Goal: Task Accomplishment & Management: Manage account settings

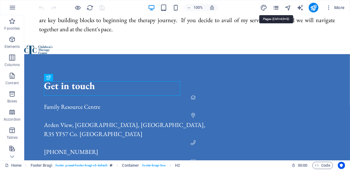
click at [275, 8] on icon "pages" at bounding box center [276, 7] width 7 height 7
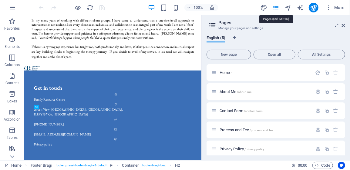
scroll to position [267, 0]
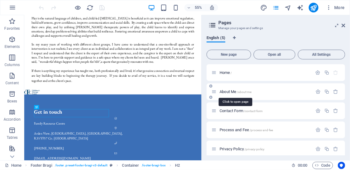
click at [232, 92] on span "About Me /about-me" at bounding box center [236, 92] width 32 height 5
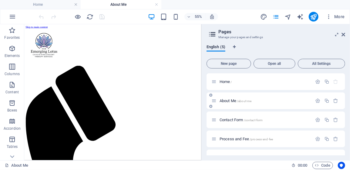
scroll to position [0, 0]
click at [226, 81] on span "Home /" at bounding box center [226, 82] width 12 height 5
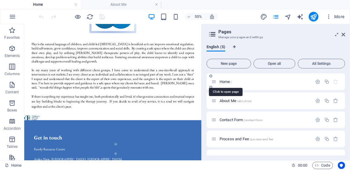
scroll to position [236, 0]
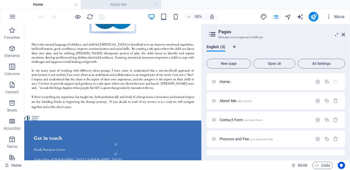
click at [129, 3] on h4 "About Me" at bounding box center [121, 4] width 81 height 7
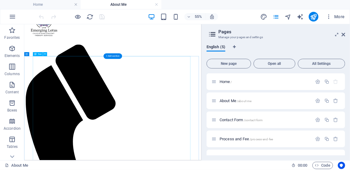
scroll to position [61, 0]
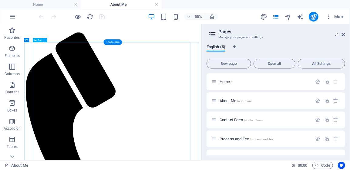
drag, startPoint x: 83, startPoint y: 191, endPoint x: 77, endPoint y: 189, distance: 6.0
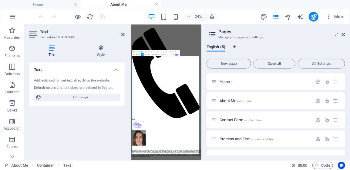
scroll to position [0, 0]
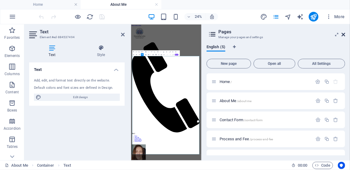
click at [343, 33] on icon at bounding box center [344, 34] width 4 height 5
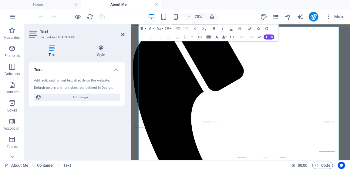
scroll to position [121, 0]
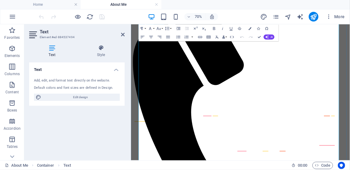
drag, startPoint x: 185, startPoint y: 131, endPoint x: 145, endPoint y: 83, distance: 63.1
click at [162, 28] on button "Font Size" at bounding box center [160, 28] width 8 height 8
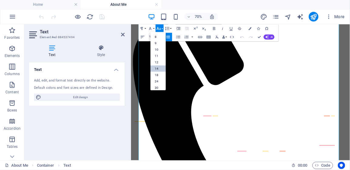
click at [160, 68] on link "14" at bounding box center [158, 69] width 15 height 6
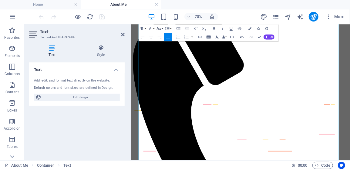
click at [162, 29] on button "Font Size" at bounding box center [160, 28] width 8 height 8
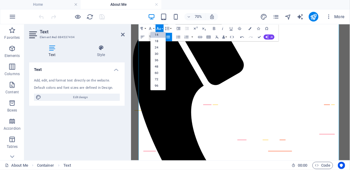
scroll to position [49, 0]
click at [158, 42] on link "18" at bounding box center [158, 41] width 15 height 6
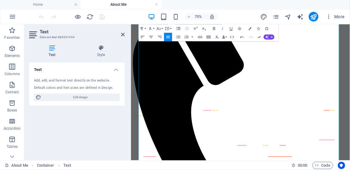
drag, startPoint x: 255, startPoint y: 167, endPoint x: 151, endPoint y: 154, distance: 104.6
drag, startPoint x: 175, startPoint y: 156, endPoint x: 227, endPoint y: 167, distance: 52.7
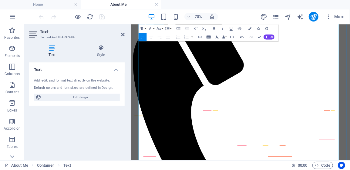
click at [242, 37] on icon "button" at bounding box center [242, 37] width 5 height 5
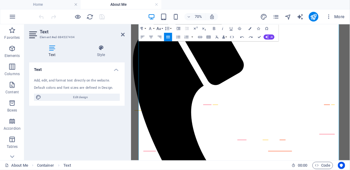
click at [162, 29] on button "Font Size" at bounding box center [160, 28] width 8 height 8
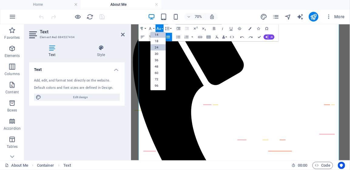
click at [159, 46] on link "24" at bounding box center [158, 47] width 15 height 6
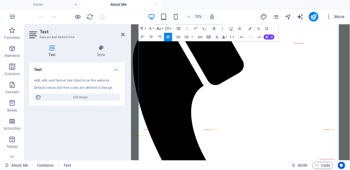
click at [162, 27] on button "Font Size" at bounding box center [160, 28] width 8 height 8
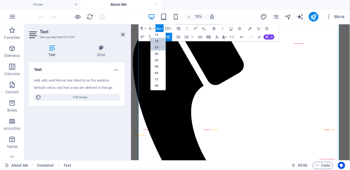
click at [158, 41] on link "18" at bounding box center [158, 41] width 15 height 6
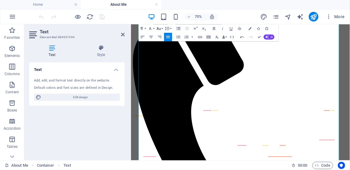
click at [163, 28] on button "Font Size" at bounding box center [160, 28] width 8 height 8
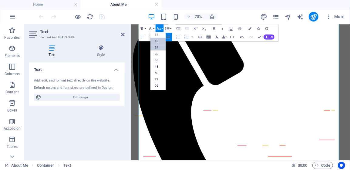
click at [158, 47] on link "24" at bounding box center [158, 47] width 15 height 6
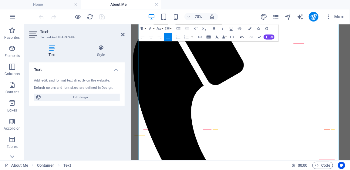
click at [242, 37] on icon "button" at bounding box center [243, 37] width 4 height 2
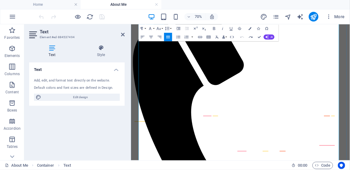
click at [123, 33] on icon at bounding box center [123, 34] width 4 height 5
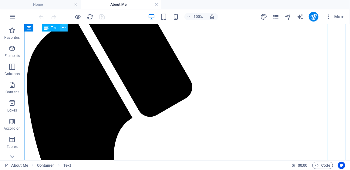
click at [63, 29] on icon at bounding box center [63, 28] width 3 height 6
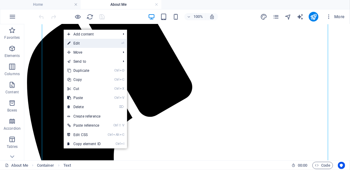
click at [77, 42] on link "⏎ Edit" at bounding box center [84, 43] width 41 height 9
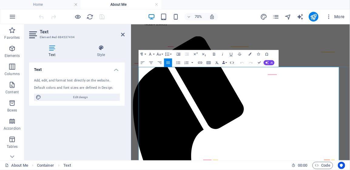
scroll to position [61, 0]
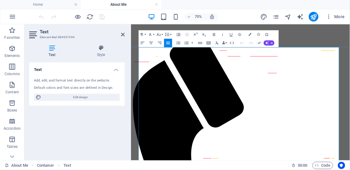
click at [163, 35] on button "Font Size" at bounding box center [160, 34] width 8 height 8
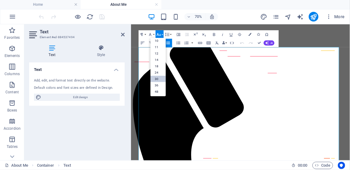
scroll to position [0, 0]
click at [162, 34] on button "Font Size" at bounding box center [160, 34] width 8 height 8
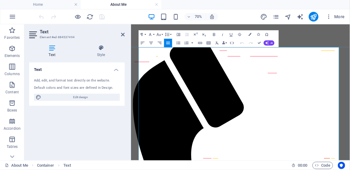
drag, startPoint x: 190, startPoint y: 192, endPoint x: 144, endPoint y: 142, distance: 68.5
click at [163, 34] on button "Font Size" at bounding box center [160, 34] width 8 height 8
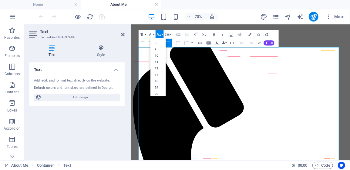
click at [163, 34] on button "Font Size" at bounding box center [160, 34] width 8 height 8
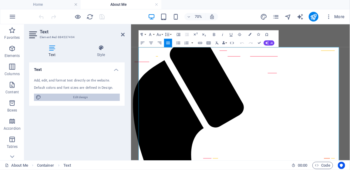
click at [74, 99] on span "Edit design" at bounding box center [80, 97] width 75 height 7
select select "px"
select select "400"
select select "px"
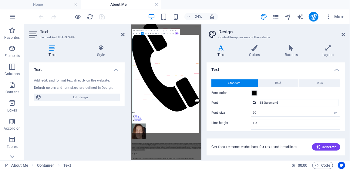
scroll to position [30, 0]
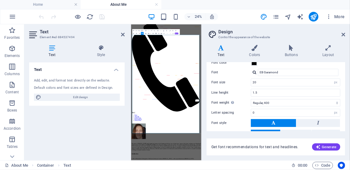
drag, startPoint x: 221, startPoint y: 328, endPoint x: 150, endPoint y: 311, distance: 73.3
click at [123, 34] on icon at bounding box center [123, 34] width 4 height 5
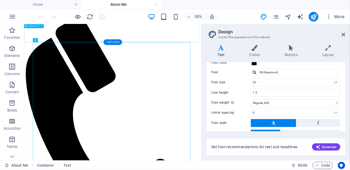
scroll to position [61, 0]
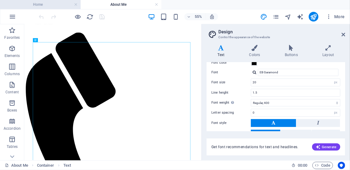
click at [54, 3] on h4 "Home" at bounding box center [40, 4] width 81 height 7
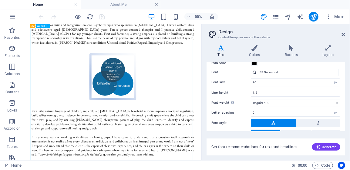
scroll to position [0, 0]
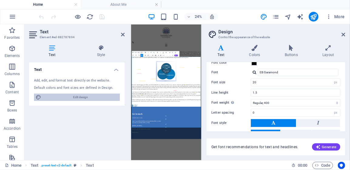
click at [104, 97] on span "Edit design" at bounding box center [80, 97] width 75 height 7
click at [345, 34] on icon at bounding box center [344, 34] width 4 height 5
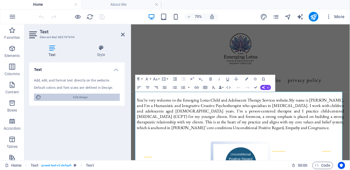
click at [88, 98] on span "Edit design" at bounding box center [80, 97] width 75 height 7
select select "px"
select select "400"
select select "px"
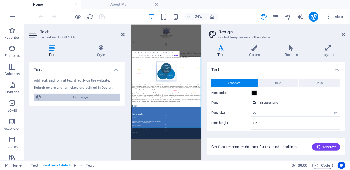
click at [82, 97] on span "Edit design" at bounding box center [80, 97] width 75 height 7
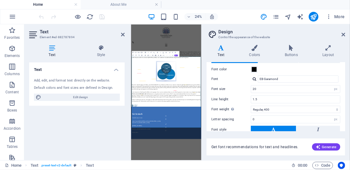
scroll to position [30, 0]
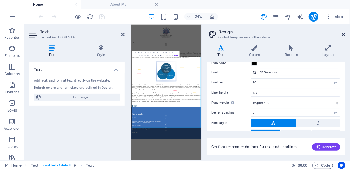
click at [344, 35] on icon at bounding box center [344, 34] width 4 height 5
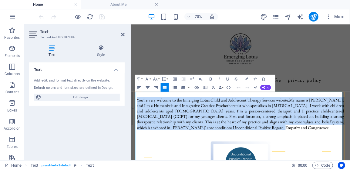
drag, startPoint x: 247, startPoint y: 169, endPoint x: 138, endPoint y: 132, distance: 115.4
click at [139, 132] on p "You’re very welcome to the Emerging Lotus Child and Adolescent Therapy Services…" at bounding box center [287, 151] width 296 height 47
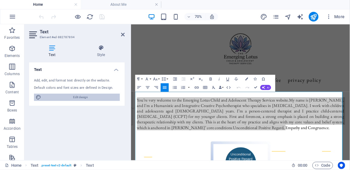
click at [103, 97] on span "Edit design" at bounding box center [80, 97] width 75 height 7
select select "px"
select select "400"
select select "px"
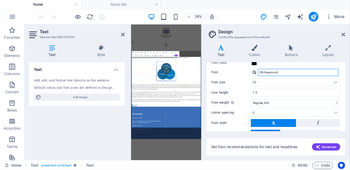
click at [327, 74] on input "EB Garamond" at bounding box center [298, 72] width 81 height 7
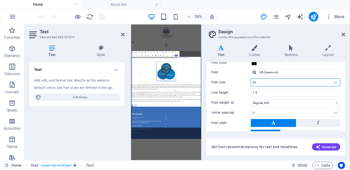
click at [280, 82] on input "20" at bounding box center [295, 82] width 89 height 7
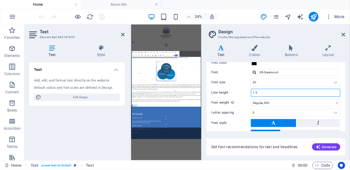
click at [274, 94] on input "1.5" at bounding box center [295, 92] width 89 height 7
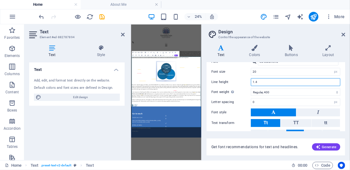
scroll to position [68, 0]
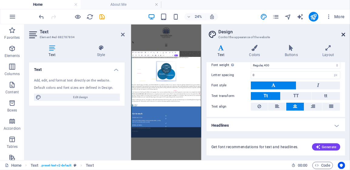
type input "1.4"
click at [343, 35] on icon at bounding box center [344, 34] width 4 height 5
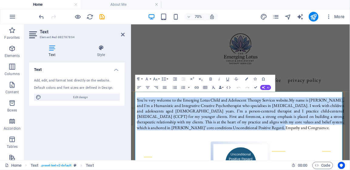
click at [268, 170] on p "You’re very welcome to the Emerging Lotus Child and Adolescent Therapy Services…" at bounding box center [287, 151] width 296 height 47
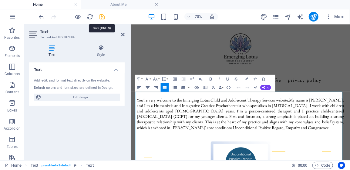
click at [0, 0] on icon "save" at bounding box center [0, 0] width 0 height 0
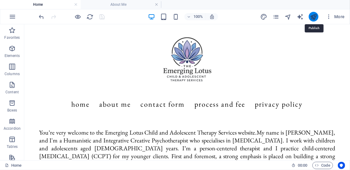
click at [314, 19] on icon "publish" at bounding box center [313, 16] width 7 height 7
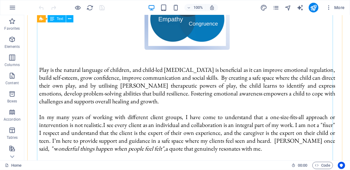
scroll to position [219, 0]
click at [122, 104] on div "You’re very welcome to the Emerging Lotus Child and Adolescent Therapy Services…" at bounding box center [187, 39] width 296 height 293
click at [120, 103] on div "You’re very welcome to the Emerging Lotus Child and Adolescent Therapy Services…" at bounding box center [187, 39] width 296 height 293
click at [117, 103] on div "You’re very welcome to the Emerging Lotus Child and Adolescent Therapy Services…" at bounding box center [187, 39] width 296 height 293
click at [118, 102] on div "You’re very welcome to the Emerging Lotus Child and Adolescent Therapy Services…" at bounding box center [187, 39] width 296 height 293
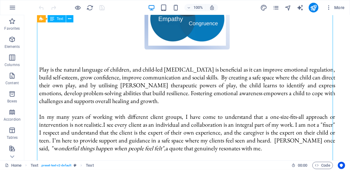
click at [118, 102] on div "You’re very welcome to the Emerging Lotus Child and Adolescent Therapy Services…" at bounding box center [187, 39] width 296 height 293
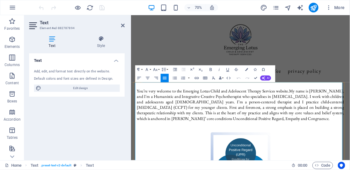
scroll to position [0, 0]
click at [238, 163] on p "You’re very welcome to the Emerging Lotus Child and Adolescent Therapy Services…" at bounding box center [287, 142] width 296 height 47
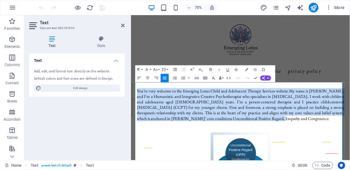
drag, startPoint x: 240, startPoint y: 165, endPoint x: 138, endPoint y: 123, distance: 110.4
click at [139, 123] on p "You’re very welcome to the Emerging Lotus Child and Adolescent Therapy Services…" at bounding box center [287, 142] width 296 height 47
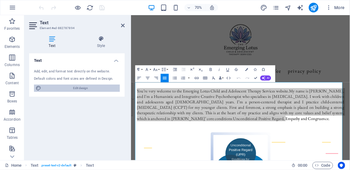
click at [63, 86] on span "Edit design" at bounding box center [80, 88] width 75 height 7
select select "px"
select select "400"
select select "px"
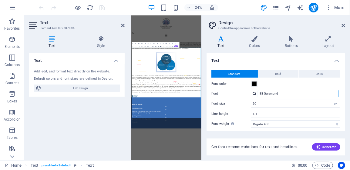
click at [283, 92] on input "EB Garamond" at bounding box center [298, 93] width 81 height 7
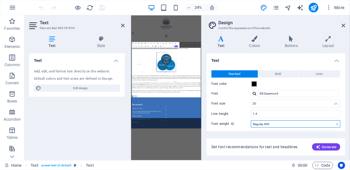
click at [287, 121] on select "Thin, 100 Extra-light, 200 Light, 300 Regular, 400 Medium, 500 Semi-bold, 600 B…" at bounding box center [296, 123] width 90 height 7
click at [251, 120] on select "Thin, 100 Extra-light, 200 Light, 300 Regular, 400 Medium, 500 Semi-bold, 600 B…" at bounding box center [296, 123] width 90 height 7
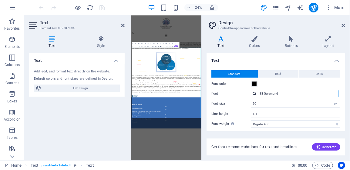
click at [281, 95] on input "EB Garamond" at bounding box center [298, 93] width 81 height 7
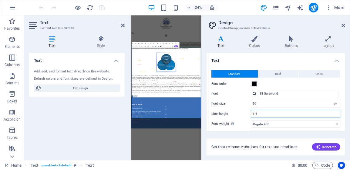
click at [274, 115] on input "1.4" at bounding box center [295, 113] width 89 height 7
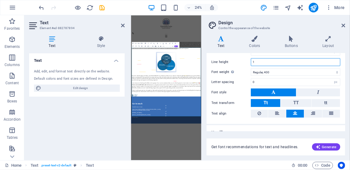
scroll to position [59, 0]
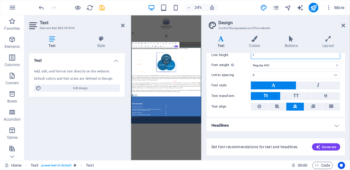
type input "1"
click at [220, 41] on icon at bounding box center [221, 39] width 29 height 6
click at [273, 106] on button at bounding box center [277, 107] width 18 height 8
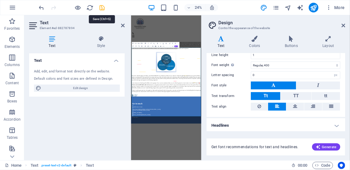
click at [0, 0] on icon "save" at bounding box center [0, 0] width 0 height 0
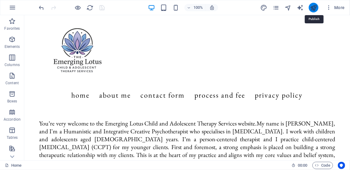
click at [315, 9] on icon "publish" at bounding box center [313, 7] width 7 height 7
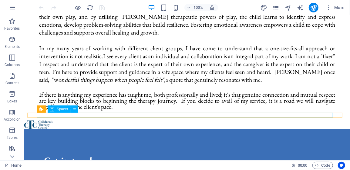
scroll to position [292, 0]
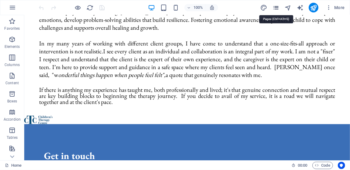
click at [276, 6] on icon "pages" at bounding box center [276, 7] width 7 height 7
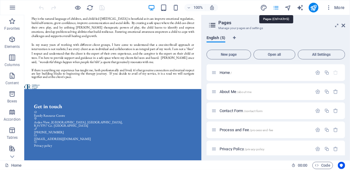
scroll to position [239, 0]
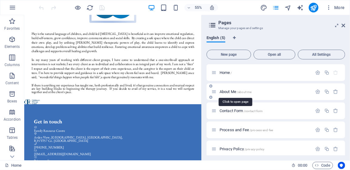
click at [231, 91] on span "About Me /about-me" at bounding box center [236, 92] width 32 height 5
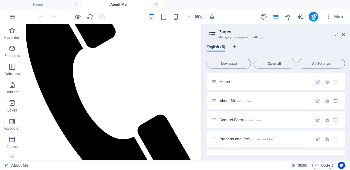
scroll to position [176, 0]
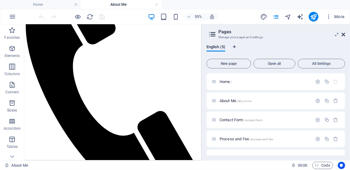
click at [344, 36] on icon at bounding box center [344, 34] width 4 height 5
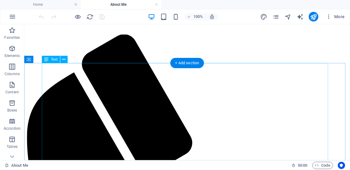
scroll to position [54, 0]
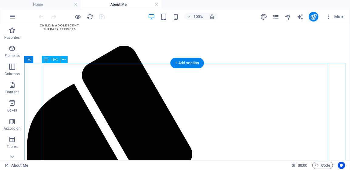
click at [46, 61] on icon at bounding box center [46, 59] width 4 height 7
click at [46, 60] on icon at bounding box center [46, 59] width 4 height 7
click at [65, 61] on icon at bounding box center [63, 59] width 3 height 6
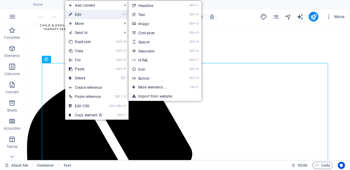
click at [81, 14] on link "⏎ Edit" at bounding box center [85, 14] width 41 height 9
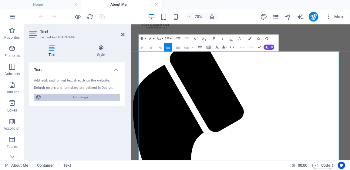
click at [76, 97] on span "Edit design" at bounding box center [80, 97] width 75 height 7
select select "px"
select select "400"
select select "px"
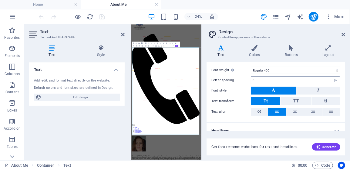
scroll to position [68, 0]
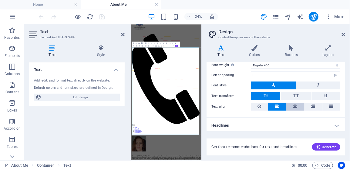
click at [293, 105] on icon at bounding box center [295, 106] width 4 height 7
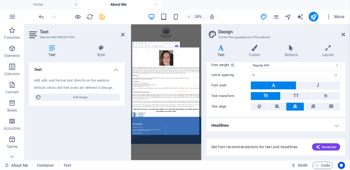
drag, startPoint x: 137, startPoint y: 203, endPoint x: 208, endPoint y: 253, distance: 87.3
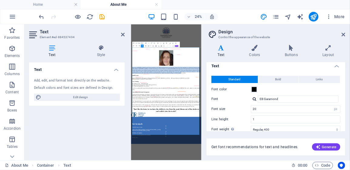
scroll to position [0, 0]
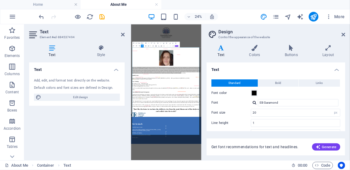
click at [219, 52] on h4 "Text" at bounding box center [223, 51] width 32 height 13
click at [221, 52] on h4 "Text" at bounding box center [223, 51] width 32 height 13
click at [343, 33] on icon at bounding box center [344, 34] width 4 height 5
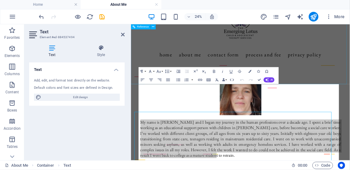
scroll to position [8, 0]
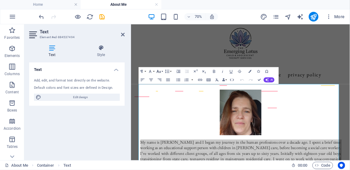
click at [163, 72] on button "Font Size" at bounding box center [160, 71] width 8 height 8
click at [162, 71] on button "Font Size" at bounding box center [160, 71] width 8 height 8
click at [154, 71] on button "Font Family" at bounding box center [151, 71] width 8 height 8
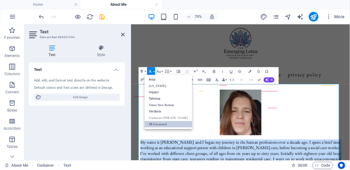
click at [153, 124] on link "EB Garamond" at bounding box center [168, 124] width 47 height 6
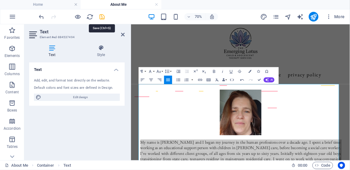
click at [101, 17] on icon "save" at bounding box center [102, 16] width 7 height 7
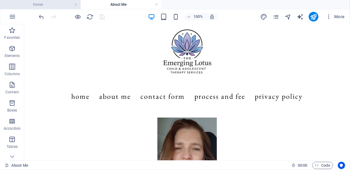
click at [33, 5] on h4 "Home" at bounding box center [40, 4] width 81 height 7
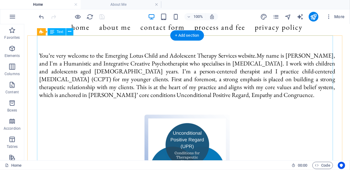
scroll to position [91, 0]
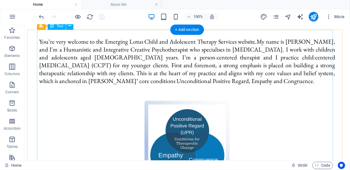
click at [140, 83] on div "You’re very welcome to the Emerging Lotus Child and Adolescent Therapy Services…" at bounding box center [187, 171] width 296 height 285
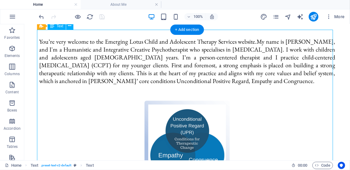
drag, startPoint x: 138, startPoint y: 82, endPoint x: 124, endPoint y: 76, distance: 15.0
click at [124, 76] on div "You’re very welcome to the Emerging Lotus Child and Adolescent Therapy Services…" at bounding box center [187, 171] width 296 height 285
click at [137, 82] on div "You’re very welcome to the Emerging Lotus Child and Adolescent Therapy Services…" at bounding box center [187, 171] width 296 height 285
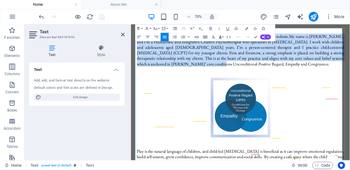
drag, startPoint x: 249, startPoint y: 82, endPoint x: 148, endPoint y: 84, distance: 101.1
click at [148, 84] on p "You’re very welcome to the Emerging Lotus Child and Adolescent Therapy Services…" at bounding box center [287, 60] width 296 height 47
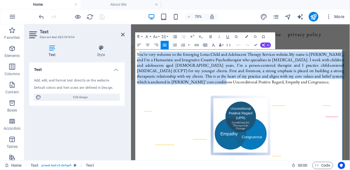
scroll to position [61, 0]
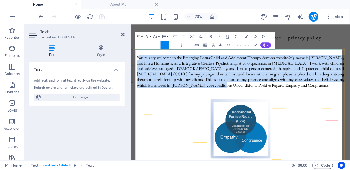
click at [145, 71] on span "You’re very welcome to the Emerging Lotus Child and Adolescent Therapy Services…" at bounding box center [248, 72] width 218 height 8
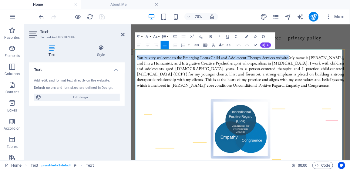
drag, startPoint x: 137, startPoint y: 71, endPoint x: 358, endPoint y: 72, distance: 220.3
click at [350, 72] on span "You’re very welcome to the Emerging Lotus Child and Adolescent Therapy Services…" at bounding box center [248, 72] width 218 height 8
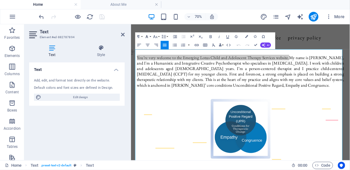
click at [150, 37] on button "Font Family" at bounding box center [148, 36] width 8 height 8
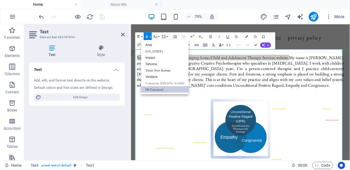
scroll to position [0, 0]
click at [151, 88] on link "EB Garamond" at bounding box center [164, 89] width 47 height 6
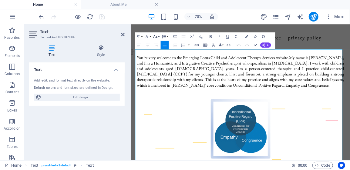
click at [159, 37] on button "Font Size" at bounding box center [156, 36] width 8 height 8
click at [159, 36] on button "Font Size" at bounding box center [156, 36] width 8 height 8
click at [88, 97] on span "Edit design" at bounding box center [80, 97] width 75 height 7
select select "px"
select select "400"
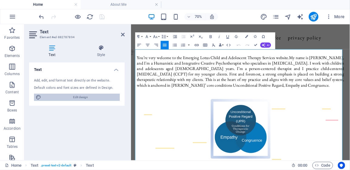
select select "px"
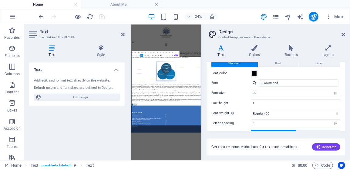
scroll to position [30, 0]
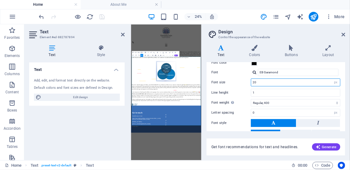
click at [258, 82] on input "20" at bounding box center [295, 82] width 89 height 7
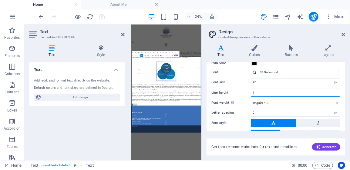
click at [255, 92] on input "1" at bounding box center [295, 92] width 89 height 7
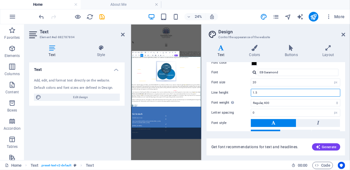
type input "1.5"
drag, startPoint x: 344, startPoint y: 95, endPoint x: 344, endPoint y: 111, distance: 16.1
click at [344, 111] on div "Text Standard Bold Links Font color Font EB Garamond Font size 20 rem px Line h…" at bounding box center [276, 97] width 139 height 69
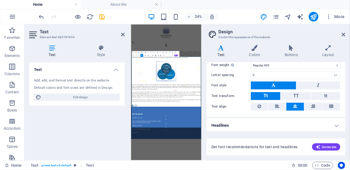
scroll to position [38, 0]
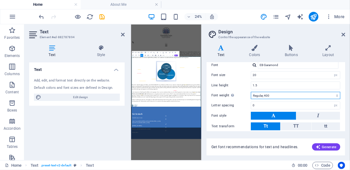
click at [336, 94] on select "Thin, 100 Extra-light, 200 Light, 300 Regular, 400 Medium, 500 Semi-bold, 600 B…" at bounding box center [296, 95] width 90 height 7
click at [251, 92] on select "Thin, 100 Extra-light, 200 Light, 300 Regular, 400 Medium, 500 Semi-bold, 600 B…" at bounding box center [296, 95] width 90 height 7
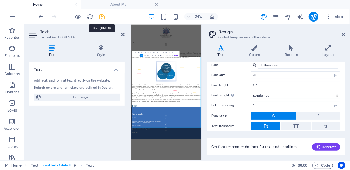
click at [103, 17] on icon "save" at bounding box center [102, 16] width 7 height 7
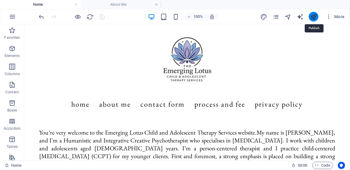
click at [313, 17] on icon "publish" at bounding box center [313, 16] width 7 height 7
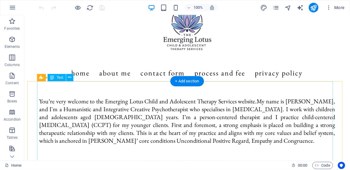
scroll to position [30, 0]
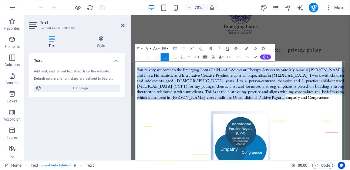
drag, startPoint x: 256, startPoint y: 134, endPoint x: 137, endPoint y: 93, distance: 125.1
click at [139, 93] on p "You’re very welcome to the Emerging Lotus Child and Adolescent Therapy Services…" at bounding box center [287, 112] width 296 height 47
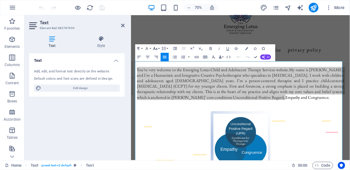
click at [159, 48] on button "Font Size" at bounding box center [156, 48] width 8 height 8
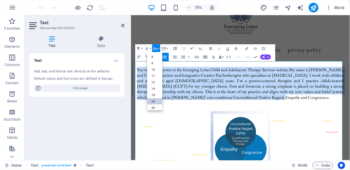
click at [155, 100] on link "24" at bounding box center [154, 101] width 15 height 6
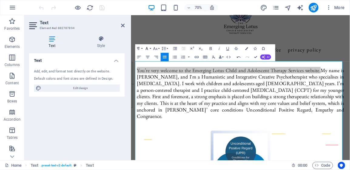
click at [150, 47] on button "Font Family" at bounding box center [148, 48] width 8 height 8
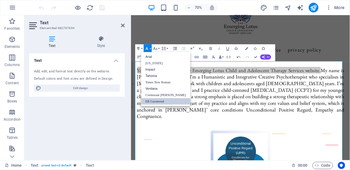
scroll to position [0, 0]
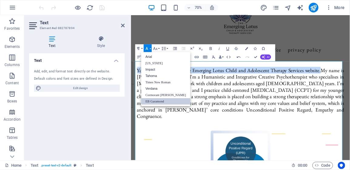
click at [151, 100] on link "EB Garamond" at bounding box center [165, 101] width 49 height 6
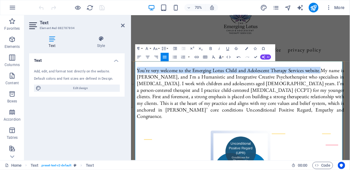
click at [263, 151] on p "You’re very welcome to the Emerging Lotus Child and Adolescent Therapy Services…" at bounding box center [287, 126] width 296 height 75
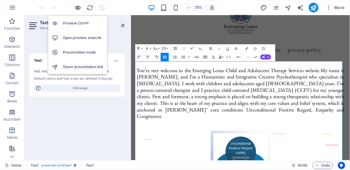
click at [78, 7] on icon "button" at bounding box center [78, 7] width 7 height 7
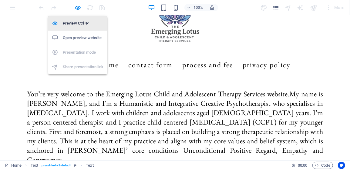
click at [74, 24] on h6 "Preview Ctrl+P" at bounding box center [83, 23] width 41 height 7
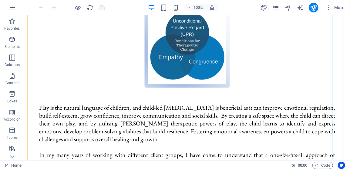
scroll to position [209, 0]
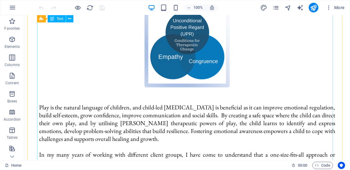
click at [170, 100] on div "You’re very welcome to the Emerging Lotus Child and Adolescent Therapy Services…" at bounding box center [187, 64] width 296 height 322
click at [70, 19] on icon at bounding box center [69, 19] width 3 height 6
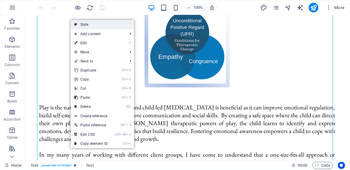
click at [99, 24] on link "Style" at bounding box center [102, 24] width 63 height 9
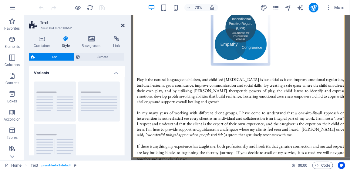
click at [122, 25] on icon at bounding box center [123, 25] width 4 height 5
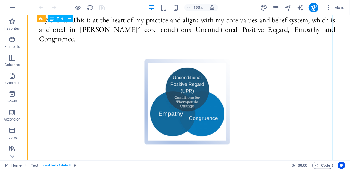
scroll to position [57, 0]
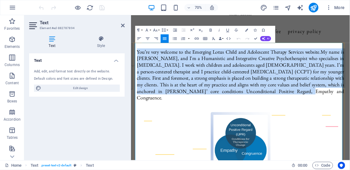
drag, startPoint x: 262, startPoint y: 126, endPoint x: 138, endPoint y: 66, distance: 137.9
click at [139, 66] on p "You’re very welcome to the Emerging Lotus Child and Adolescent Therapy Services…" at bounding box center [287, 100] width 296 height 75
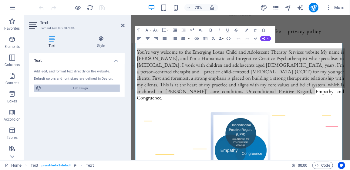
click at [97, 87] on span "Edit design" at bounding box center [80, 88] width 75 height 7
select select "px"
select select "400"
select select "px"
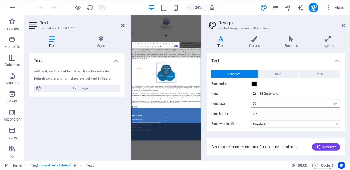
scroll to position [0, 0]
click at [258, 103] on input "20" at bounding box center [295, 103] width 89 height 7
type input "2"
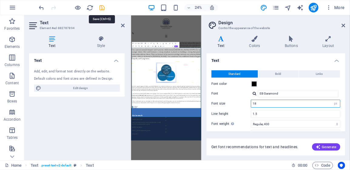
type input "18"
click at [0, 0] on icon "save" at bounding box center [0, 0] width 0 height 0
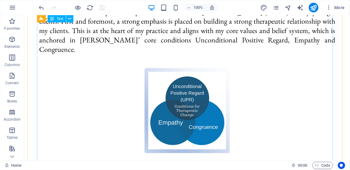
scroll to position [121, 0]
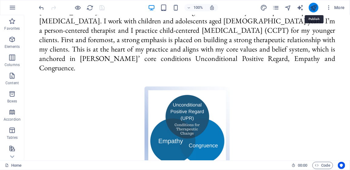
click at [312, 10] on icon "publish" at bounding box center [313, 7] width 7 height 7
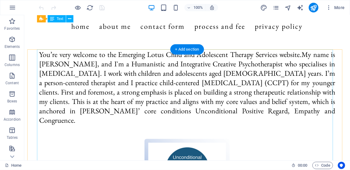
scroll to position [62, 0]
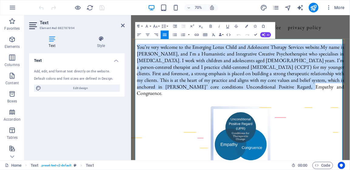
drag, startPoint x: 268, startPoint y: 117, endPoint x: 138, endPoint y: 58, distance: 142.9
click at [139, 58] on p "You’re very welcome to the Emerging Lotus Child and Adolescent Therapy Services…" at bounding box center [287, 93] width 296 height 75
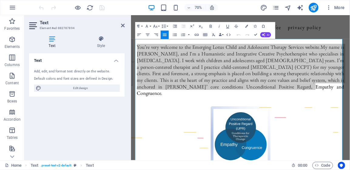
click at [52, 40] on icon at bounding box center [52, 39] width 46 height 6
click at [168, 26] on button "Line Height" at bounding box center [165, 26] width 8 height 8
click at [158, 25] on button "Font Size" at bounding box center [156, 26] width 8 height 8
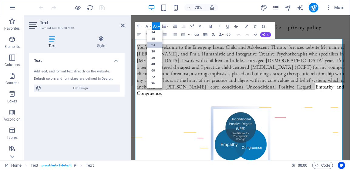
scroll to position [49, 0]
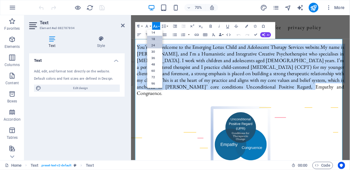
click at [157, 38] on link "18" at bounding box center [154, 39] width 15 height 6
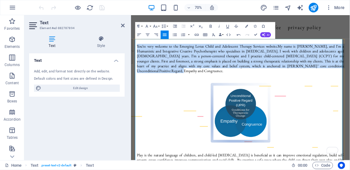
click at [350, 90] on p "You’re very welcome to the Emerging Lotus Child and Adolescent Therapy Services…" at bounding box center [287, 77] width 296 height 42
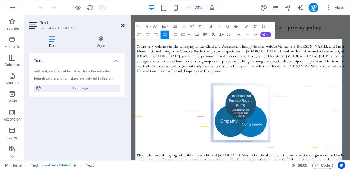
click at [122, 25] on icon at bounding box center [123, 25] width 4 height 5
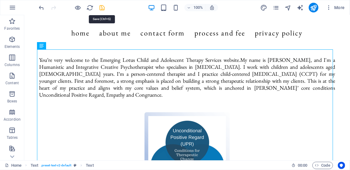
click at [102, 8] on icon "save" at bounding box center [102, 7] width 7 height 7
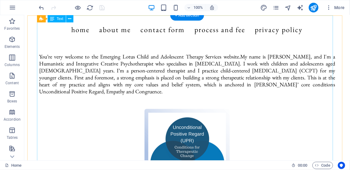
scroll to position [62, 0]
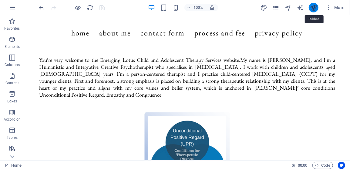
click at [314, 10] on icon "publish" at bounding box center [313, 7] width 7 height 7
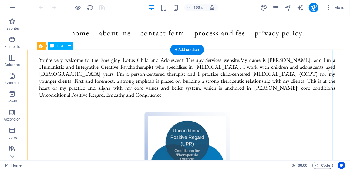
scroll to position [62, 0]
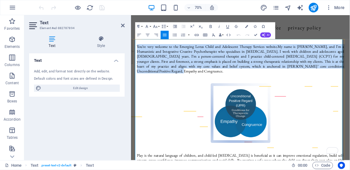
drag, startPoint x: 375, startPoint y: 91, endPoint x: 137, endPoint y: 59, distance: 239.1
click at [139, 59] on p "You’re very welcome to the Emerging Lotus Child and Adolescent Therapy Services…" at bounding box center [287, 77] width 296 height 42
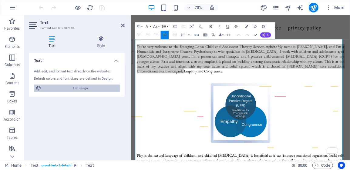
click at [82, 89] on span "Edit design" at bounding box center [80, 88] width 75 height 7
select select "px"
select select "400"
select select "px"
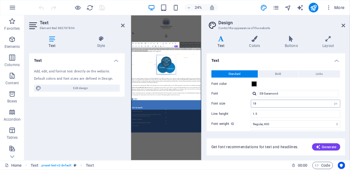
scroll to position [0, 0]
click at [258, 104] on input "18" at bounding box center [295, 103] width 89 height 7
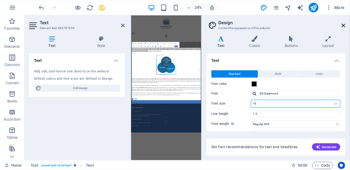
type input "16"
click at [344, 26] on icon at bounding box center [344, 25] width 4 height 5
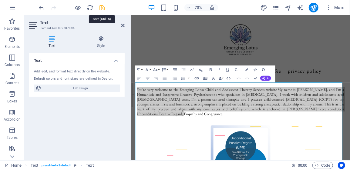
click at [103, 8] on icon "save" at bounding box center [102, 7] width 7 height 7
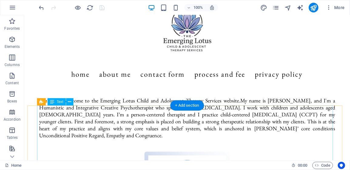
scroll to position [30, 0]
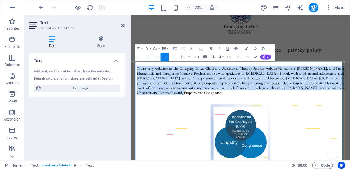
drag, startPoint x: 367, startPoint y: 121, endPoint x: 138, endPoint y: 88, distance: 231.3
click at [139, 88] on p "You’re very welcome to the Emerging Lotus Child and Adolescent Therapy Services…" at bounding box center [287, 108] width 296 height 42
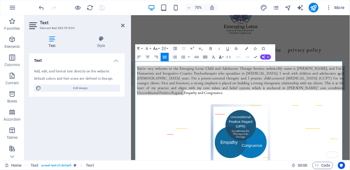
click at [159, 50] on button "Font Size" at bounding box center [156, 48] width 8 height 8
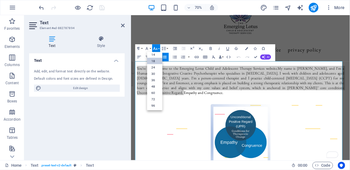
scroll to position [49, 0]
click at [160, 48] on button "Font Size" at bounding box center [156, 48] width 8 height 8
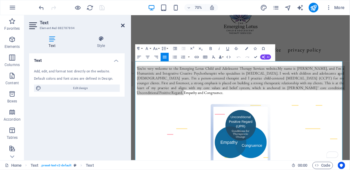
click at [122, 25] on icon at bounding box center [123, 25] width 4 height 5
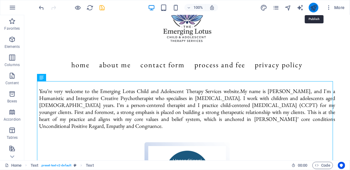
click at [314, 5] on icon "publish" at bounding box center [313, 7] width 7 height 7
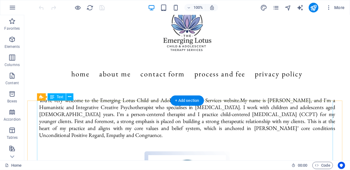
scroll to position [30, 0]
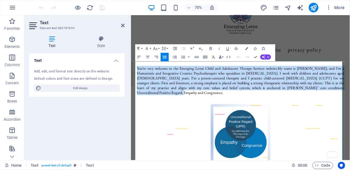
drag, startPoint x: 371, startPoint y: 119, endPoint x: 137, endPoint y: 88, distance: 235.2
click at [139, 88] on p "You’re very welcome to the Emerging Lotus Child and Adolescent Therapy Services…" at bounding box center [287, 108] width 296 height 42
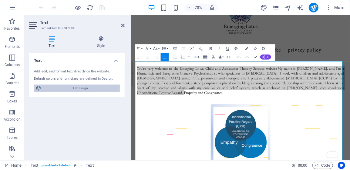
click at [100, 90] on span "Edit design" at bounding box center [80, 88] width 75 height 7
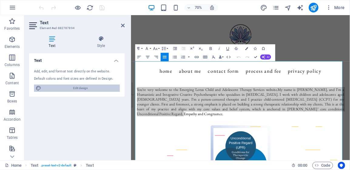
select select "px"
select select "400"
select select "px"
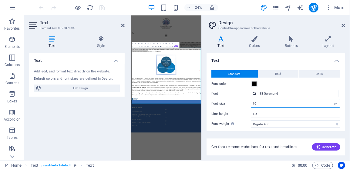
click at [274, 105] on input "16" at bounding box center [295, 103] width 89 height 7
type input "1"
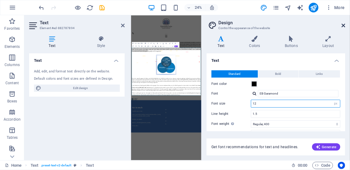
type input "12"
drag, startPoint x: 302, startPoint y: 14, endPoint x: 343, endPoint y: 25, distance: 42.0
click at [343, 25] on icon at bounding box center [344, 25] width 4 height 5
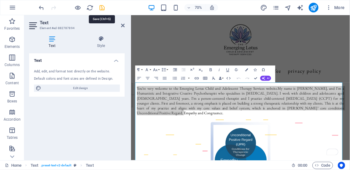
click at [103, 9] on icon "save" at bounding box center [102, 7] width 7 height 7
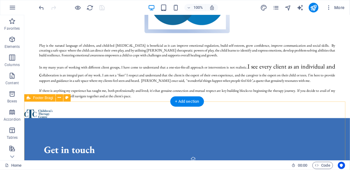
scroll to position [212, 0]
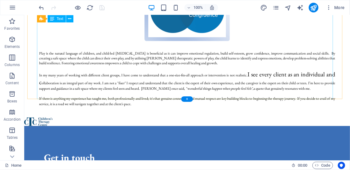
click at [275, 67] on div "You’re very welcome to the Emerging Lotus Child and Adolescent Therapy Services…" at bounding box center [187, 3] width 296 height 208
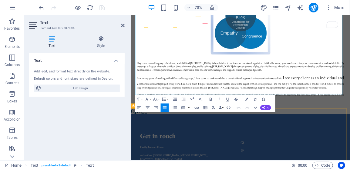
scroll to position [152, 0]
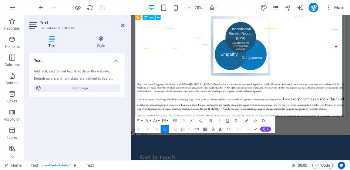
drag, startPoint x: 232, startPoint y: 154, endPoint x: 137, endPoint y: 103, distance: 108.2
click at [139, 103] on div "You’re very welcome to the Emerging Lotus Child and Adolescent Therapy Services…" at bounding box center [287, 64] width 296 height 208
click at [51, 42] on icon at bounding box center [52, 39] width 46 height 6
click at [52, 39] on icon at bounding box center [52, 39] width 46 height 6
click at [151, 120] on button "Font Family" at bounding box center [148, 121] width 8 height 8
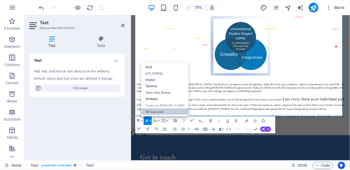
scroll to position [0, 0]
click at [152, 111] on link "EB Garamond" at bounding box center [164, 112] width 47 height 6
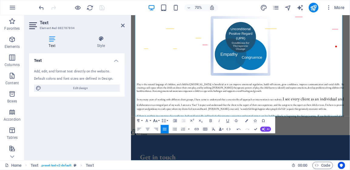
click at [160, 120] on button "Font Size" at bounding box center [156, 121] width 8 height 8
click at [154, 66] on link "14" at bounding box center [154, 65] width 15 height 6
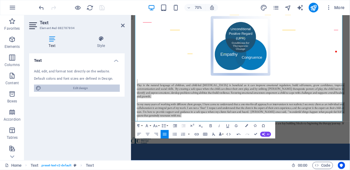
click at [86, 88] on span "Edit design" at bounding box center [80, 88] width 75 height 7
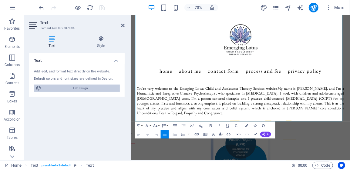
select select "px"
select select "400"
select select "px"
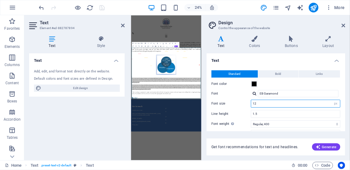
click at [258, 103] on input "12" at bounding box center [295, 103] width 89 height 7
type input "14"
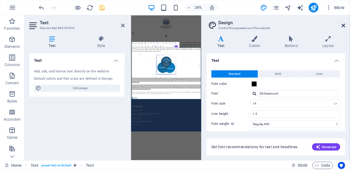
click at [344, 25] on icon at bounding box center [344, 25] width 4 height 5
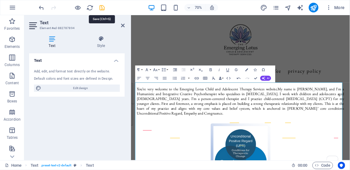
click at [103, 6] on icon "save" at bounding box center [102, 7] width 7 height 7
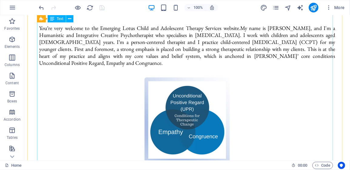
scroll to position [91, 0]
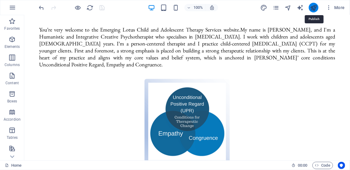
click at [313, 7] on icon "publish" at bounding box center [313, 7] width 7 height 7
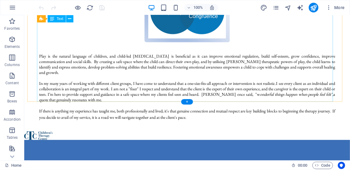
scroll to position [220, 0]
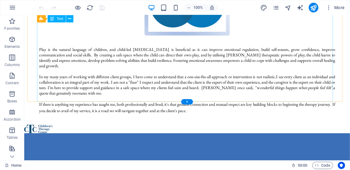
click at [203, 99] on div "You’re very welcome to the Emerging Lotus Child and Adolescent Therapy Services…" at bounding box center [187, 3] width 296 height 222
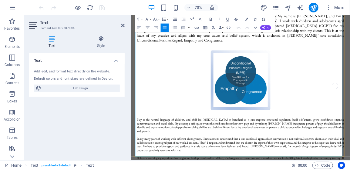
scroll to position [121, 0]
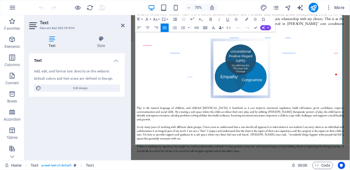
drag, startPoint x: 306, startPoint y: 196, endPoint x: 137, endPoint y: 140, distance: 177.8
click at [139, 140] on div "You’re very welcome to the Emerging Lotus Child and Adolescent Therapy Services…" at bounding box center [287, 101] width 296 height 222
click at [159, 19] on button "Font Size" at bounding box center [156, 19] width 8 height 8
click at [155, 33] on link "18" at bounding box center [154, 32] width 15 height 6
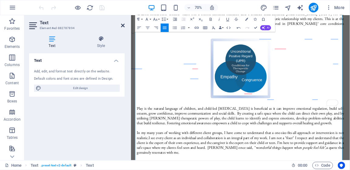
click at [122, 25] on icon at bounding box center [123, 25] width 4 height 5
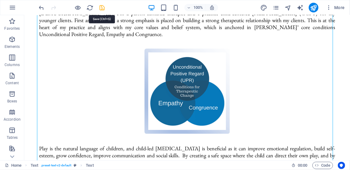
click at [102, 8] on icon "save" at bounding box center [102, 7] width 7 height 7
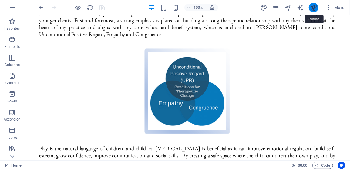
click at [315, 7] on icon "publish" at bounding box center [313, 7] width 7 height 7
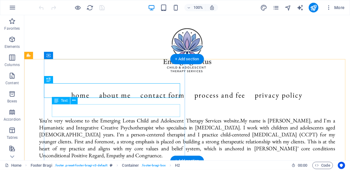
scroll to position [323, 0]
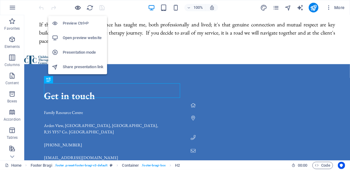
click at [77, 8] on icon "button" at bounding box center [78, 7] width 7 height 7
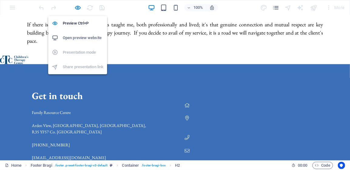
click at [77, 38] on h6 "Open preview website" at bounding box center [83, 37] width 41 height 7
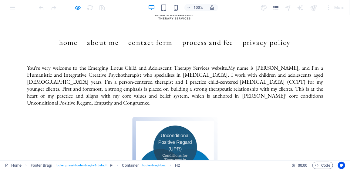
scroll to position [0, 0]
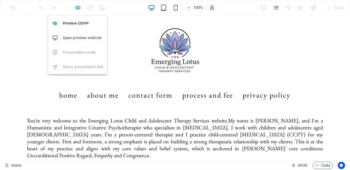
click at [79, 9] on icon "button" at bounding box center [78, 7] width 7 height 7
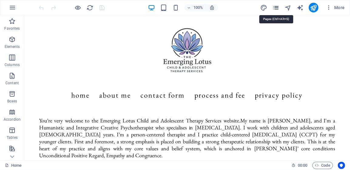
click at [276, 7] on icon "pages" at bounding box center [276, 7] width 7 height 7
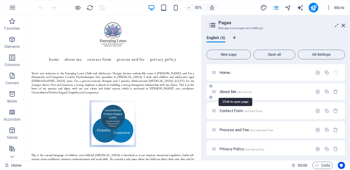
click at [227, 91] on span "About Me /about-me" at bounding box center [236, 92] width 32 height 5
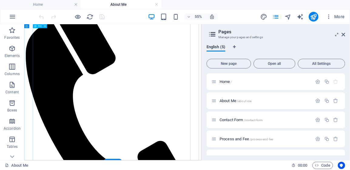
scroll to position [152, 0]
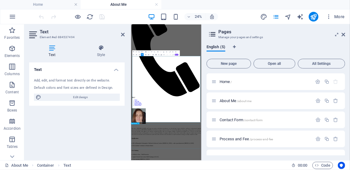
scroll to position [0, 0]
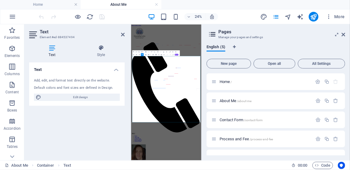
drag, startPoint x: 344, startPoint y: 408, endPoint x: 134, endPoint y: 234, distance: 273.5
click at [122, 34] on icon at bounding box center [123, 34] width 4 height 5
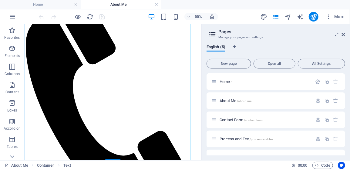
scroll to position [152, 0]
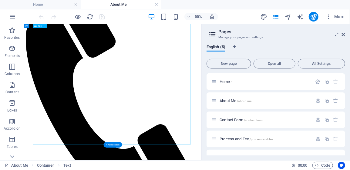
drag, startPoint x: 242, startPoint y: 214, endPoint x: 154, endPoint y: 196, distance: 89.2
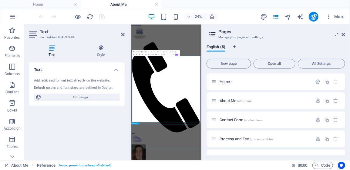
scroll to position [234, 0]
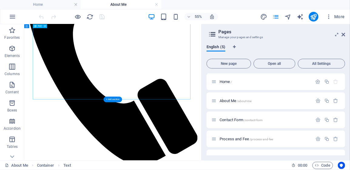
drag, startPoint x: 242, startPoint y: 131, endPoint x: 217, endPoint y: 124, distance: 25.7
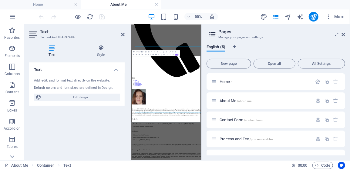
scroll to position [0, 0]
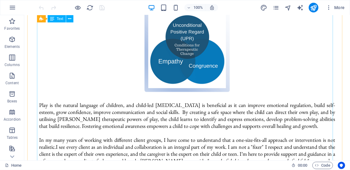
scroll to position [37, 0]
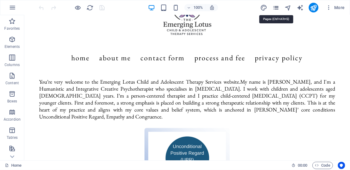
click at [277, 8] on icon "pages" at bounding box center [276, 7] width 7 height 7
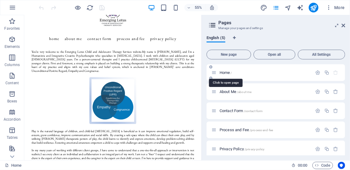
click at [225, 72] on span "Home /" at bounding box center [226, 72] width 12 height 5
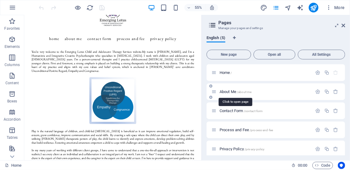
click at [228, 92] on span "About Me /about-me" at bounding box center [236, 92] width 32 height 5
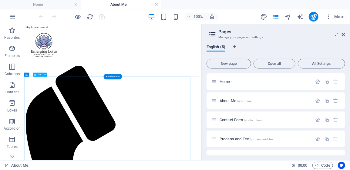
scroll to position [0, 0]
click at [344, 35] on icon at bounding box center [344, 34] width 4 height 5
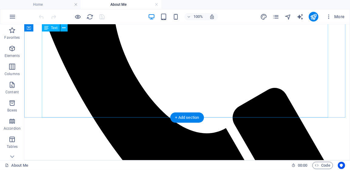
scroll to position [334, 0]
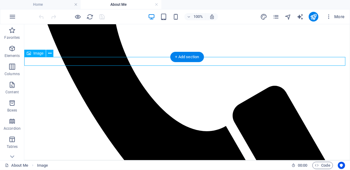
select select "px"
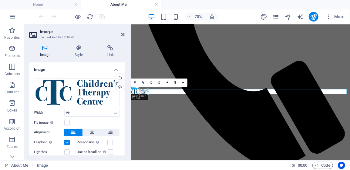
drag, startPoint x: 131, startPoint y: 94, endPoint x: 137, endPoint y: 92, distance: 6.5
type input "79"
click at [183, 82] on icon at bounding box center [183, 82] width 2 height 2
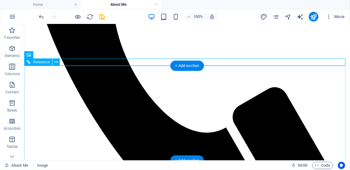
scroll to position [332, 0]
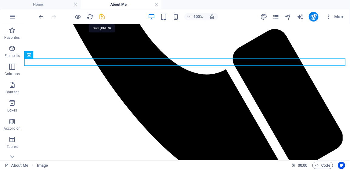
click at [103, 16] on icon "save" at bounding box center [102, 16] width 7 height 7
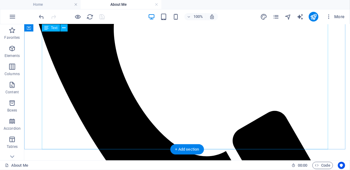
scroll to position [241, 0]
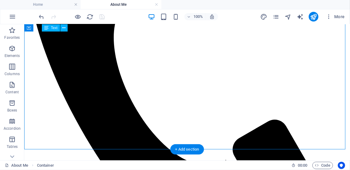
drag, startPoint x: 242, startPoint y: 123, endPoint x: 237, endPoint y: 122, distance: 4.3
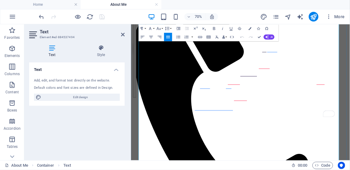
scroll to position [139, 0]
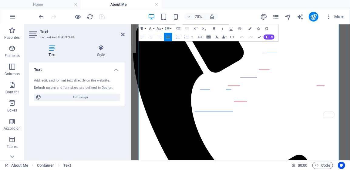
drag, startPoint x: 344, startPoint y: 122, endPoint x: 142, endPoint y: 50, distance: 214.1
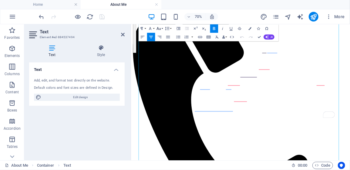
click at [162, 29] on button "Font Size" at bounding box center [160, 28] width 8 height 8
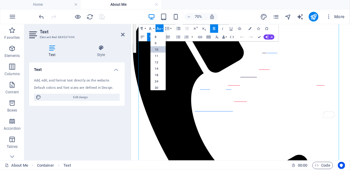
scroll to position [25, 0]
click at [160, 44] on link "12" at bounding box center [158, 45] width 15 height 6
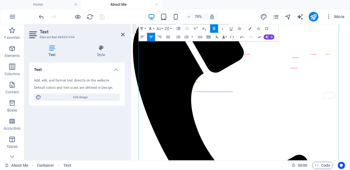
click at [154, 28] on button "Font Family" at bounding box center [151, 28] width 8 height 8
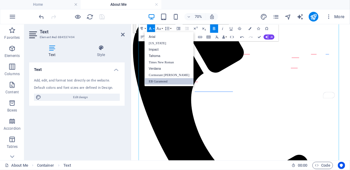
scroll to position [0, 0]
click at [157, 81] on link "EB Garamond" at bounding box center [169, 81] width 49 height 6
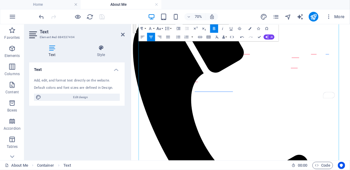
click at [164, 29] on button "Font Size" at bounding box center [160, 28] width 8 height 8
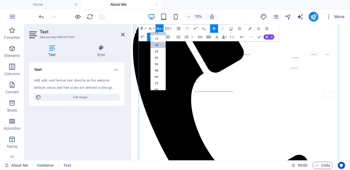
click at [158, 42] on link "18" at bounding box center [158, 45] width 15 height 6
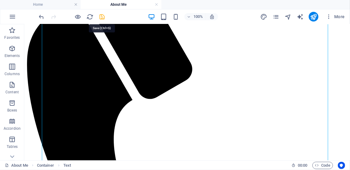
click at [104, 16] on icon "save" at bounding box center [102, 16] width 7 height 7
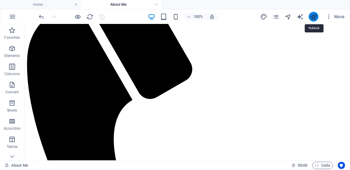
click at [314, 18] on icon "publish" at bounding box center [313, 16] width 7 height 7
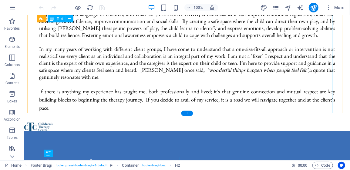
scroll to position [189, 0]
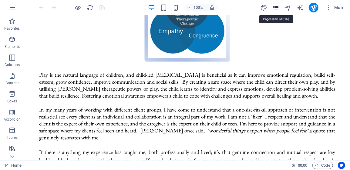
click at [278, 8] on icon "pages" at bounding box center [276, 7] width 7 height 7
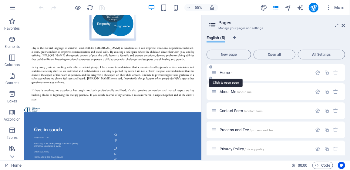
click at [226, 73] on span "Home /" at bounding box center [226, 72] width 12 height 5
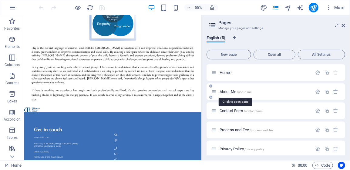
click at [228, 92] on span "About Me /about-me" at bounding box center [236, 92] width 32 height 5
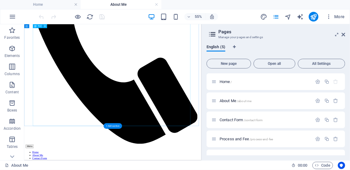
scroll to position [273, 0]
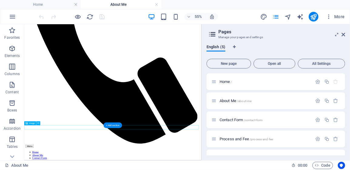
click at [39, 123] on icon at bounding box center [38, 124] width 2 height 4
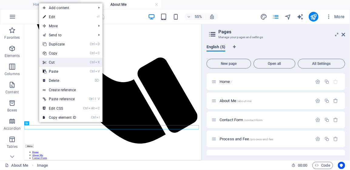
click at [55, 63] on link "Ctrl X Cut" at bounding box center [59, 62] width 41 height 9
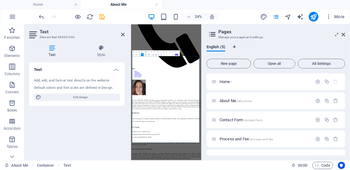
scroll to position [0, 0]
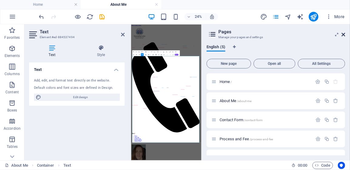
click at [344, 34] on icon at bounding box center [344, 34] width 4 height 5
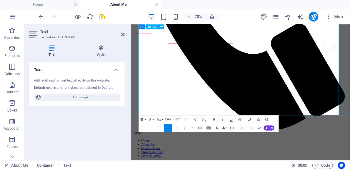
scroll to position [323, 0]
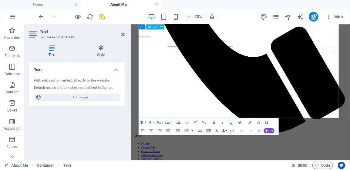
drag, startPoint x: 223, startPoint y: 127, endPoint x: 149, endPoint y: 29, distance: 122.6
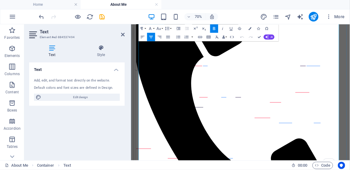
scroll to position [93, 0]
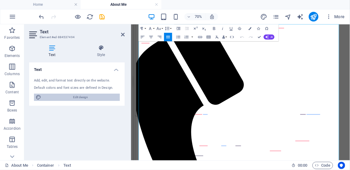
click at [81, 95] on span "Edit design" at bounding box center [80, 97] width 75 height 7
select select "px"
select select "400"
select select "px"
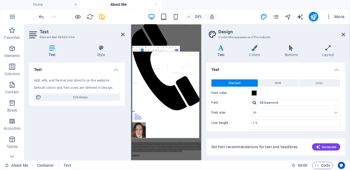
scroll to position [19, 0]
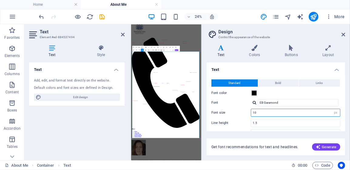
click at [266, 112] on input "10" at bounding box center [295, 112] width 89 height 7
type input "1"
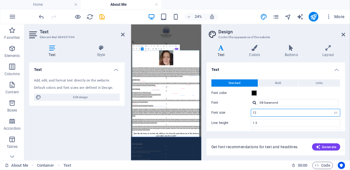
scroll to position [24, 0]
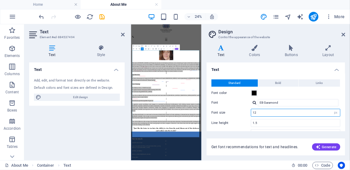
type input "1"
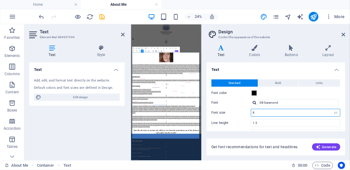
scroll to position [15, 0]
type input "8"
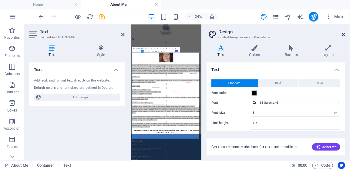
click at [344, 34] on icon at bounding box center [344, 34] width 4 height 5
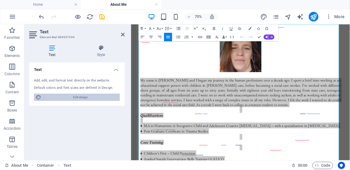
click at [93, 95] on span "Edit design" at bounding box center [80, 97] width 75 height 7
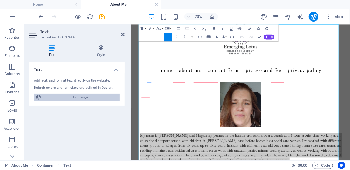
select select "px"
select select "400"
select select "px"
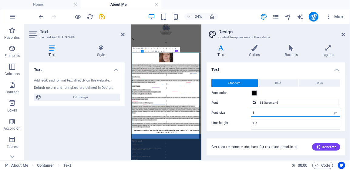
click at [256, 111] on input "8" at bounding box center [295, 112] width 89 height 7
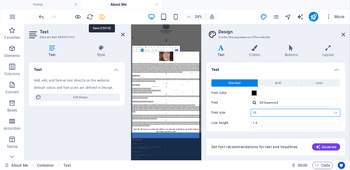
type input "10"
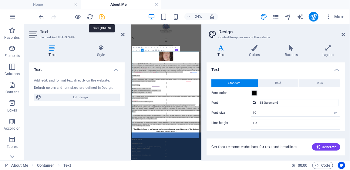
click at [102, 18] on icon "save" at bounding box center [102, 16] width 7 height 7
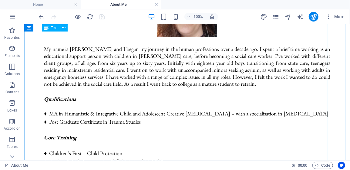
scroll to position [154, 0]
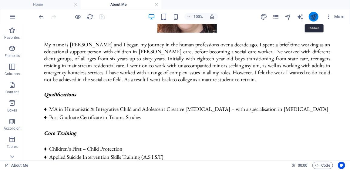
click at [311, 19] on icon "publish" at bounding box center [313, 16] width 7 height 7
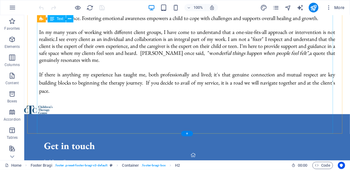
scroll to position [220, 0]
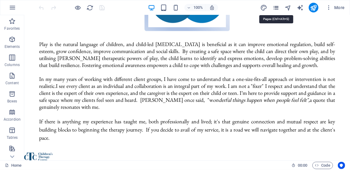
click at [276, 7] on icon "pages" at bounding box center [276, 7] width 7 height 7
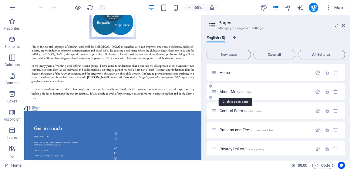
click at [227, 93] on span "About Me /about-me" at bounding box center [236, 92] width 32 height 5
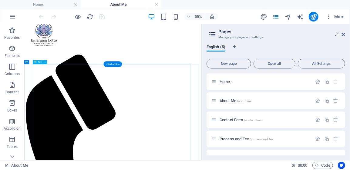
scroll to position [30, 0]
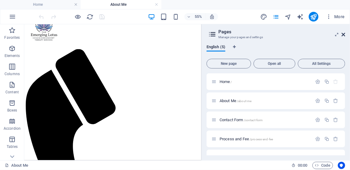
drag, startPoint x: 345, startPoint y: 36, endPoint x: 320, endPoint y: 11, distance: 35.2
click at [345, 36] on icon at bounding box center [344, 34] width 4 height 5
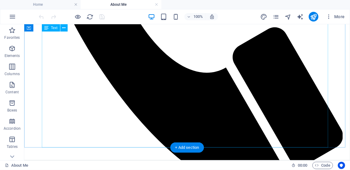
scroll to position [364, 0]
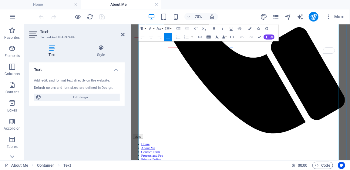
scroll to position [334, 0]
